Goal: Answer question/provide support

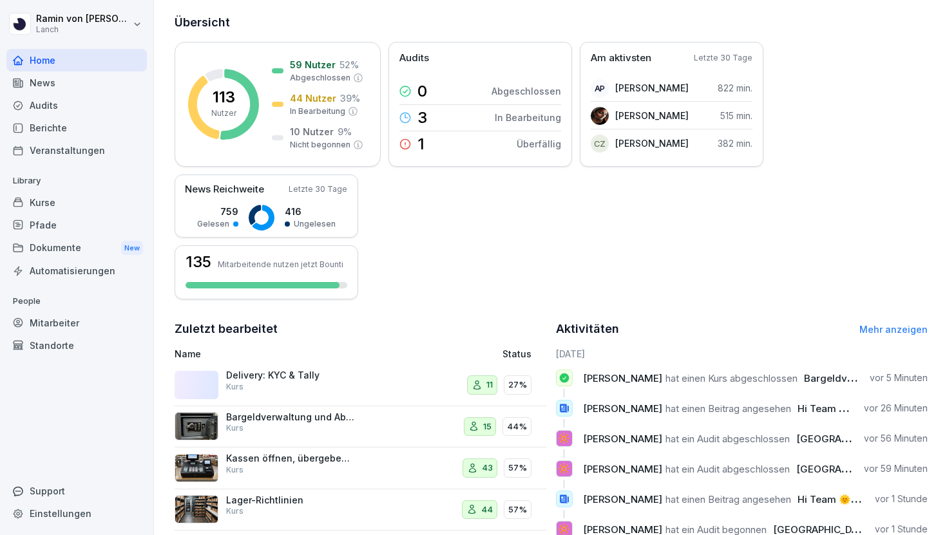
scroll to position [155, 0]
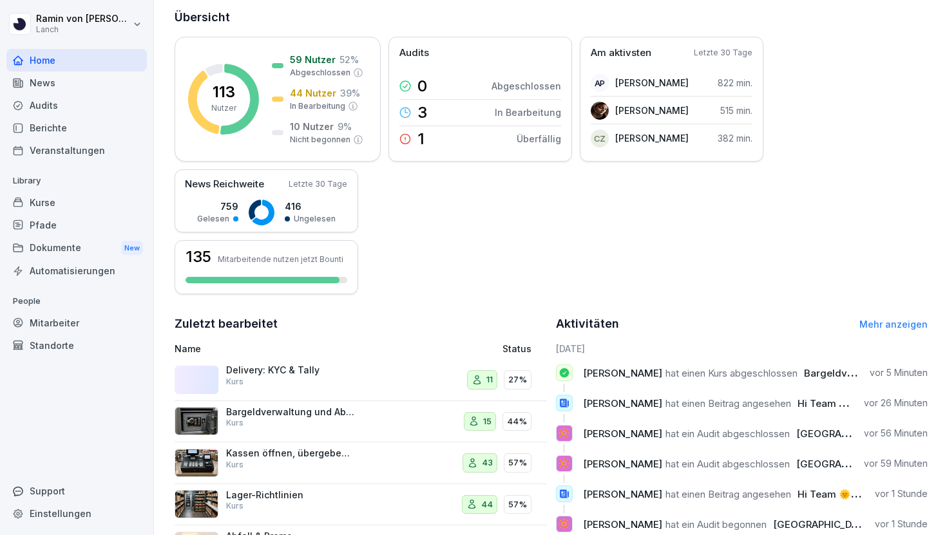
click at [329, 365] on p "Delivery: KYC & Tally" at bounding box center [290, 371] width 129 height 12
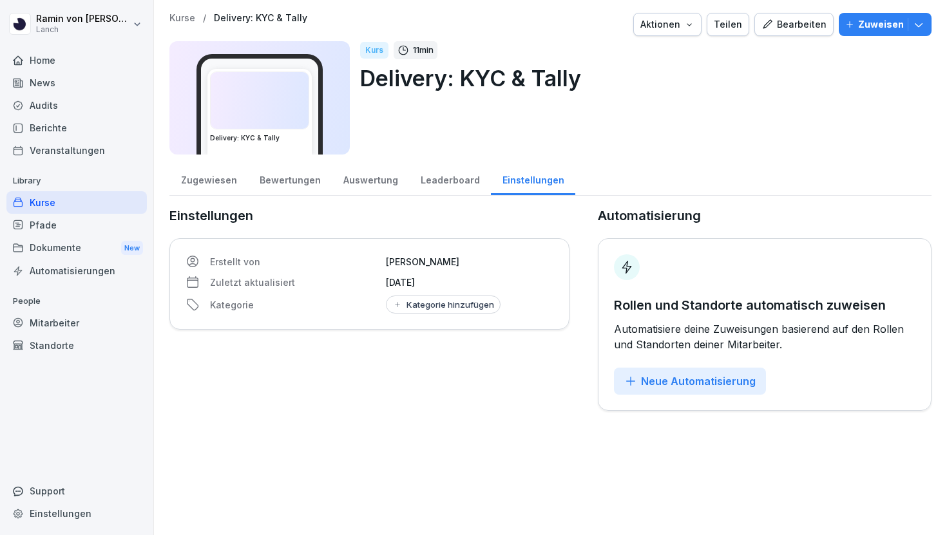
click at [273, 177] on div "Bewertungen" at bounding box center [290, 178] width 84 height 33
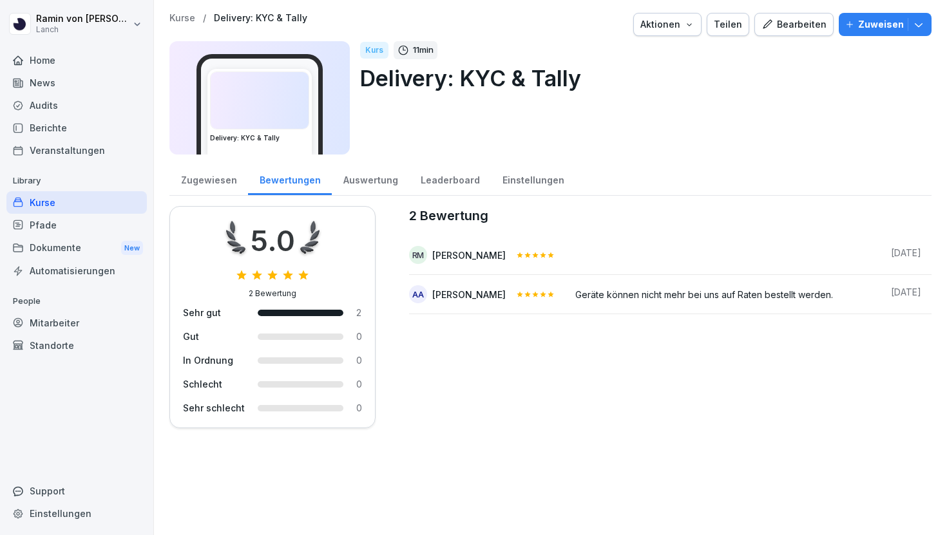
click at [189, 176] on div "Zugewiesen" at bounding box center [208, 178] width 79 height 33
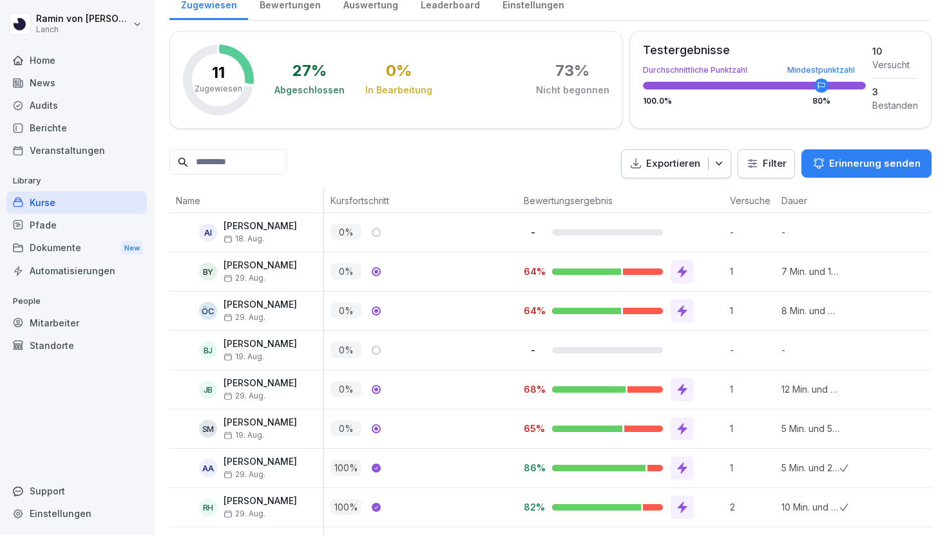
scroll to position [298, 0]
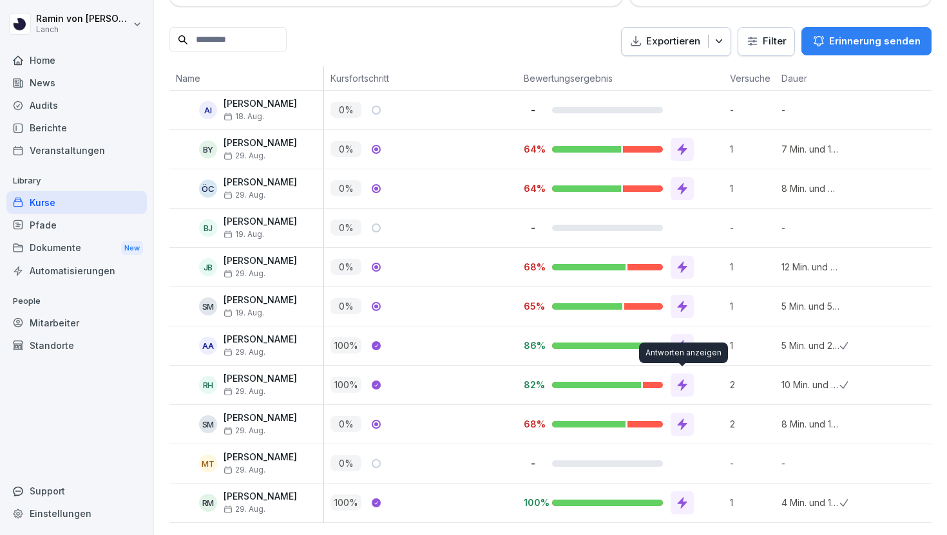
click at [680, 385] on icon at bounding box center [683, 386] width 10 height 12
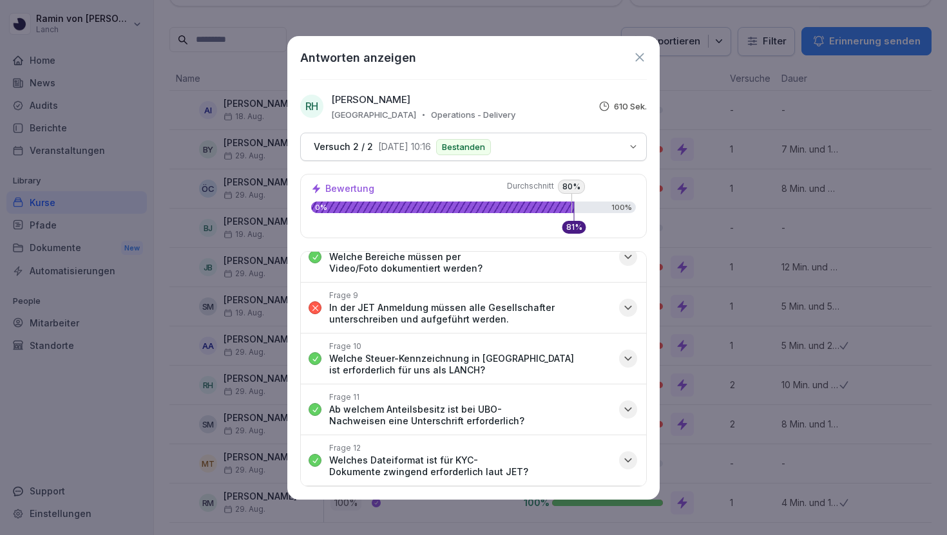
scroll to position [351, 0]
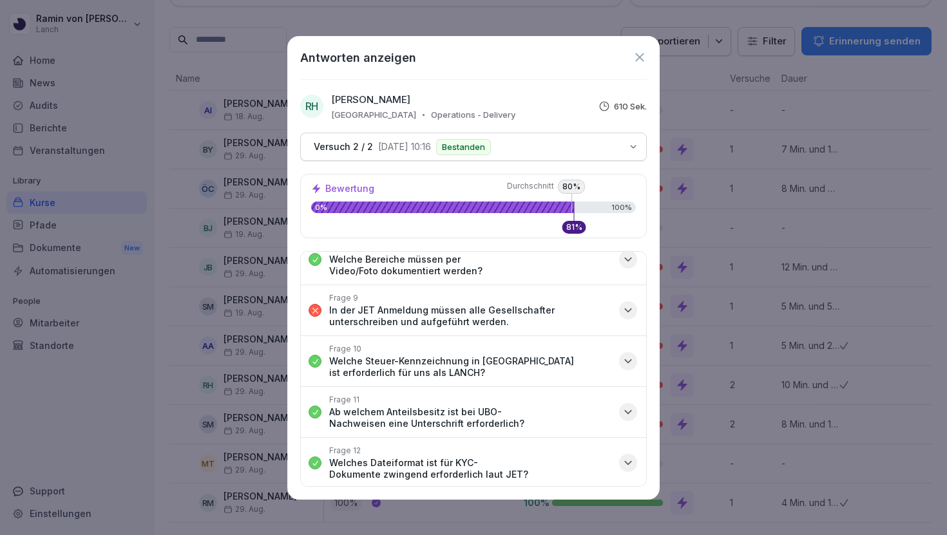
click at [547, 305] on p "In der JET Anmeldung müssen alle Gesellschafter unterschreiben und aufgeführt w…" at bounding box center [470, 316] width 282 height 23
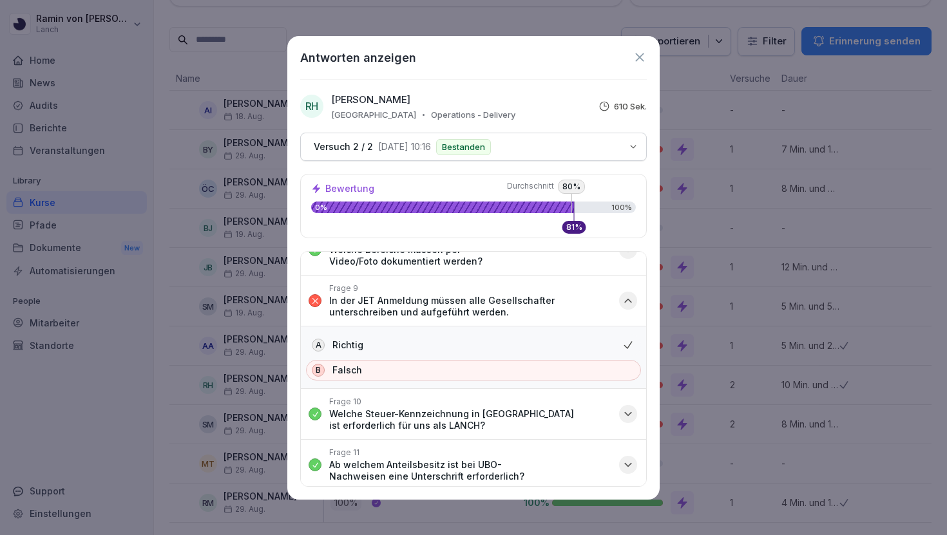
scroll to position [843, 0]
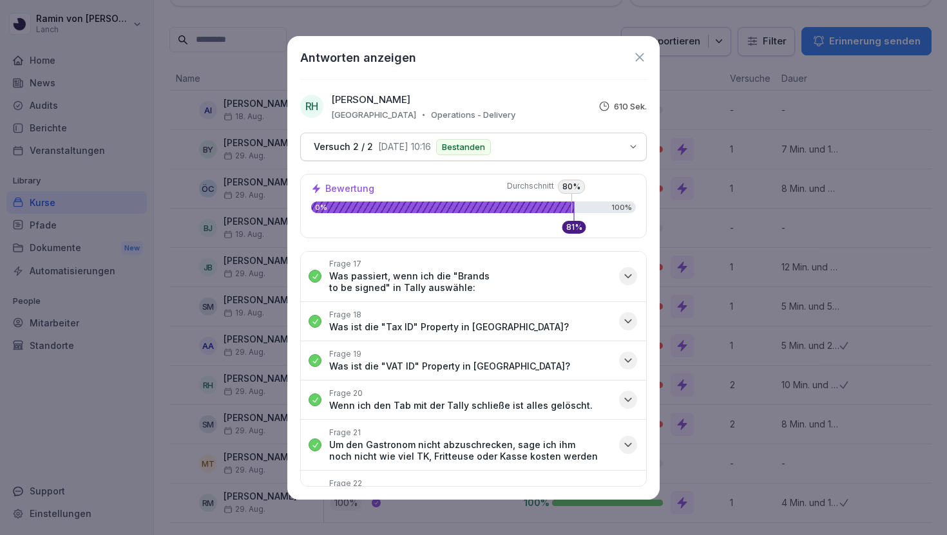
click at [526, 479] on div "Frage 22 Warum braucht man zusätzlich zu der Store number auch die Handynummer?" at bounding box center [470, 496] width 282 height 35
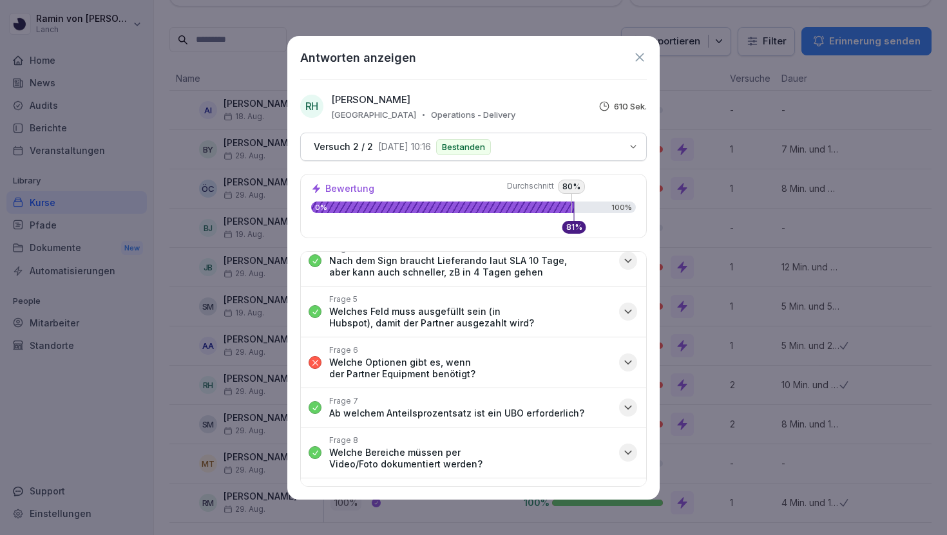
scroll to position [166, 0]
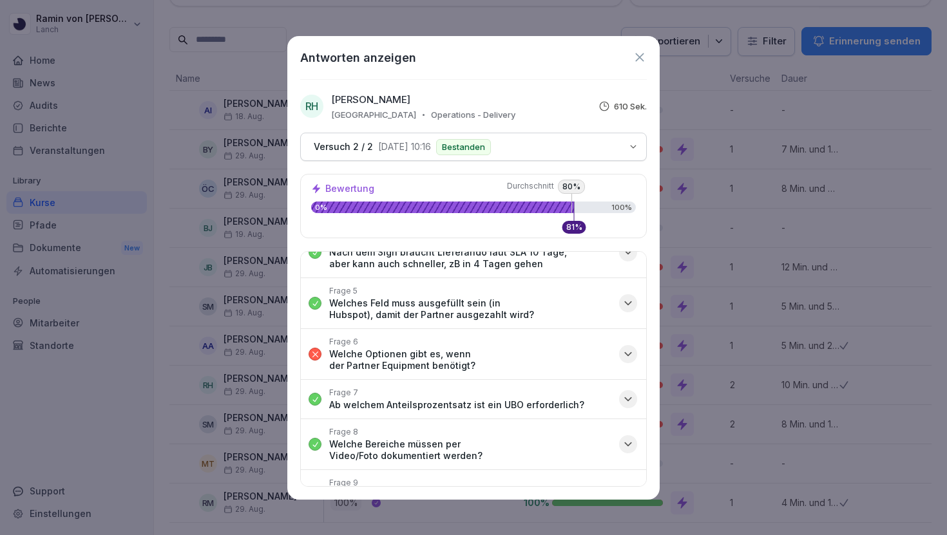
click at [575, 352] on button "Frage 6 Welche Optionen gibt es, wenn der Partner Equipment benötigt?" at bounding box center [473, 354] width 345 height 50
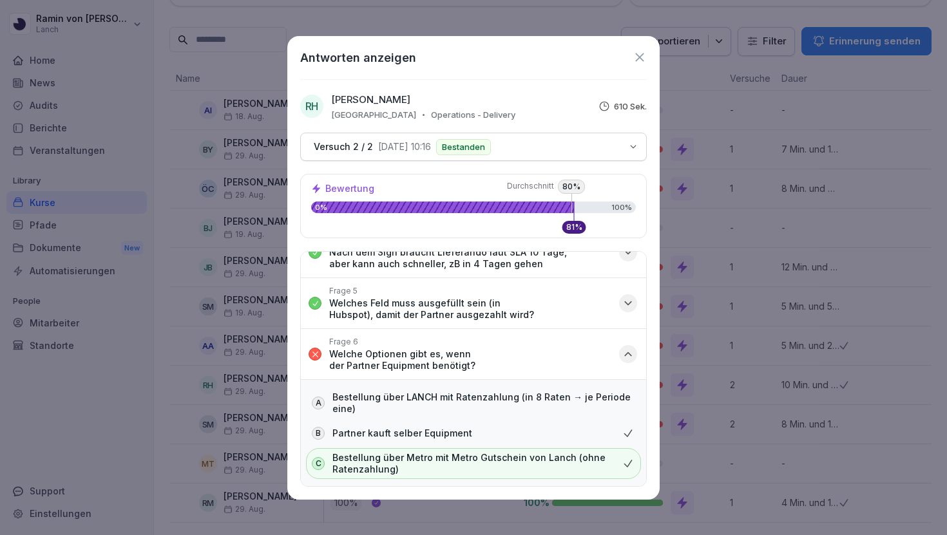
scroll to position [174, 0]
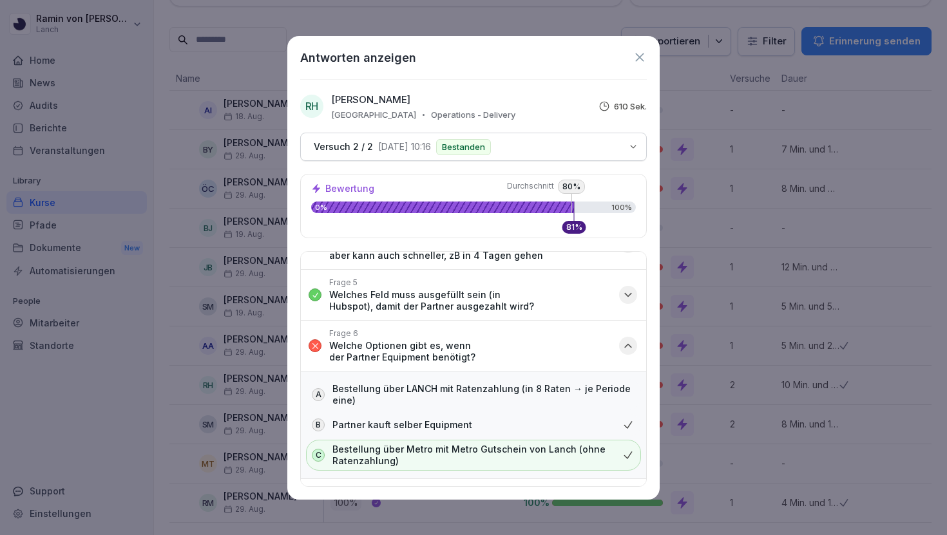
click at [641, 73] on div "Antworten anzeigen RH [PERSON_NAME] Operations - Delivery 610 Sek. Versuch 2 / …" at bounding box center [473, 268] width 372 height 464
click at [641, 61] on icon at bounding box center [640, 57] width 14 height 14
